Goal: Task Accomplishment & Management: Manage account settings

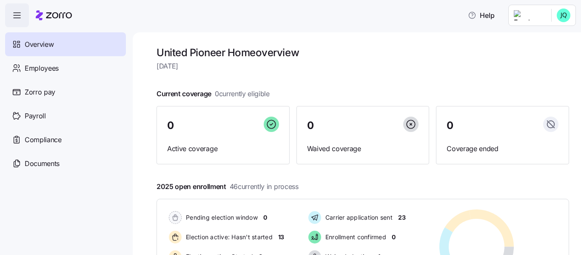
click at [52, 48] on span "Overview" at bounding box center [39, 44] width 29 height 11
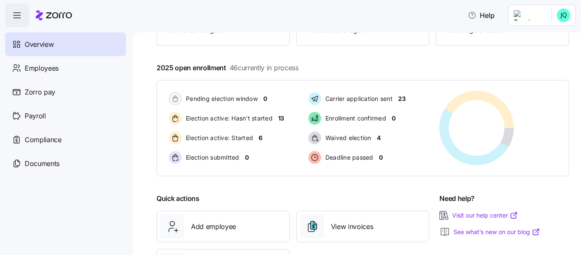
scroll to position [126, 0]
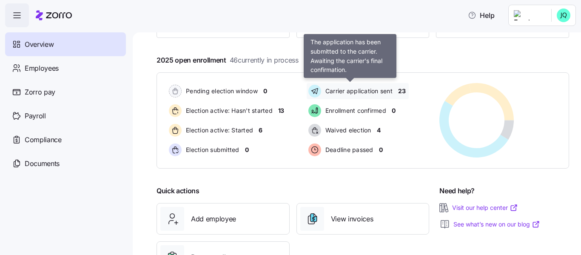
click at [353, 94] on span "Carrier application sent" at bounding box center [358, 91] width 70 height 9
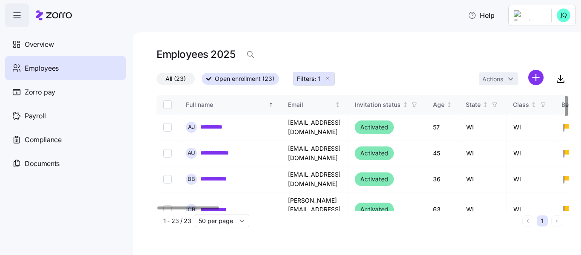
click at [519, 100] on div at bounding box center [565, 106] width 3 height 20
